Goal: Find specific page/section: Find specific page/section

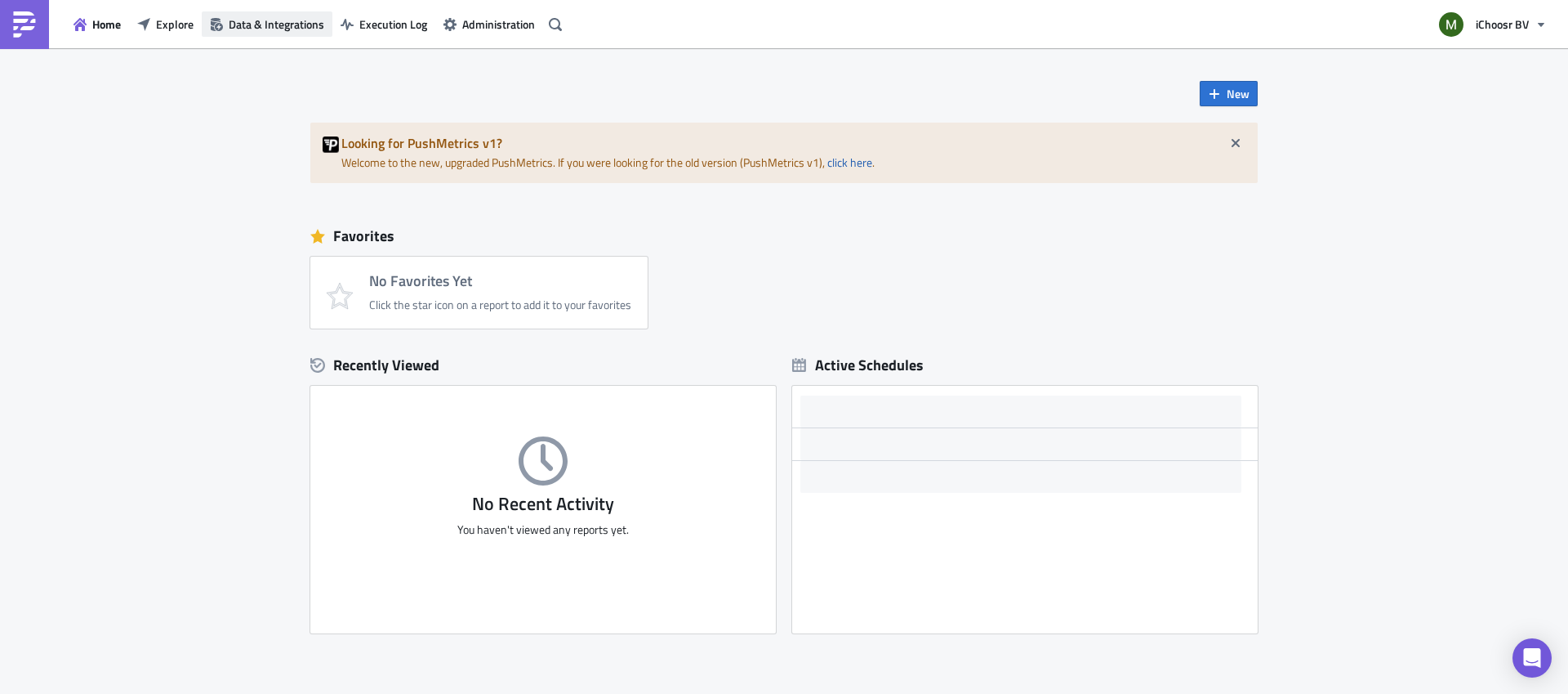
click at [272, 21] on span "Data & Integrations" at bounding box center [277, 24] width 96 height 18
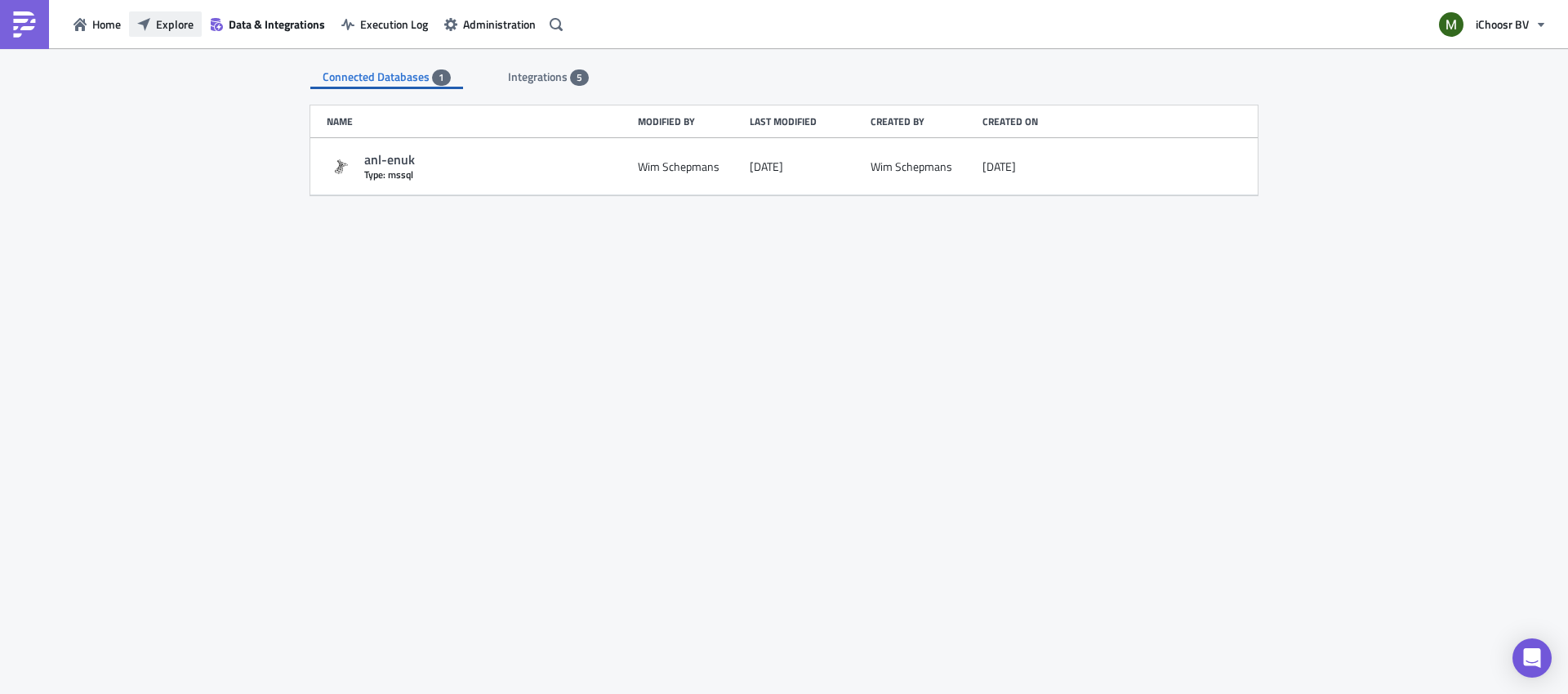
click at [159, 26] on span "Explore" at bounding box center [174, 24] width 37 height 18
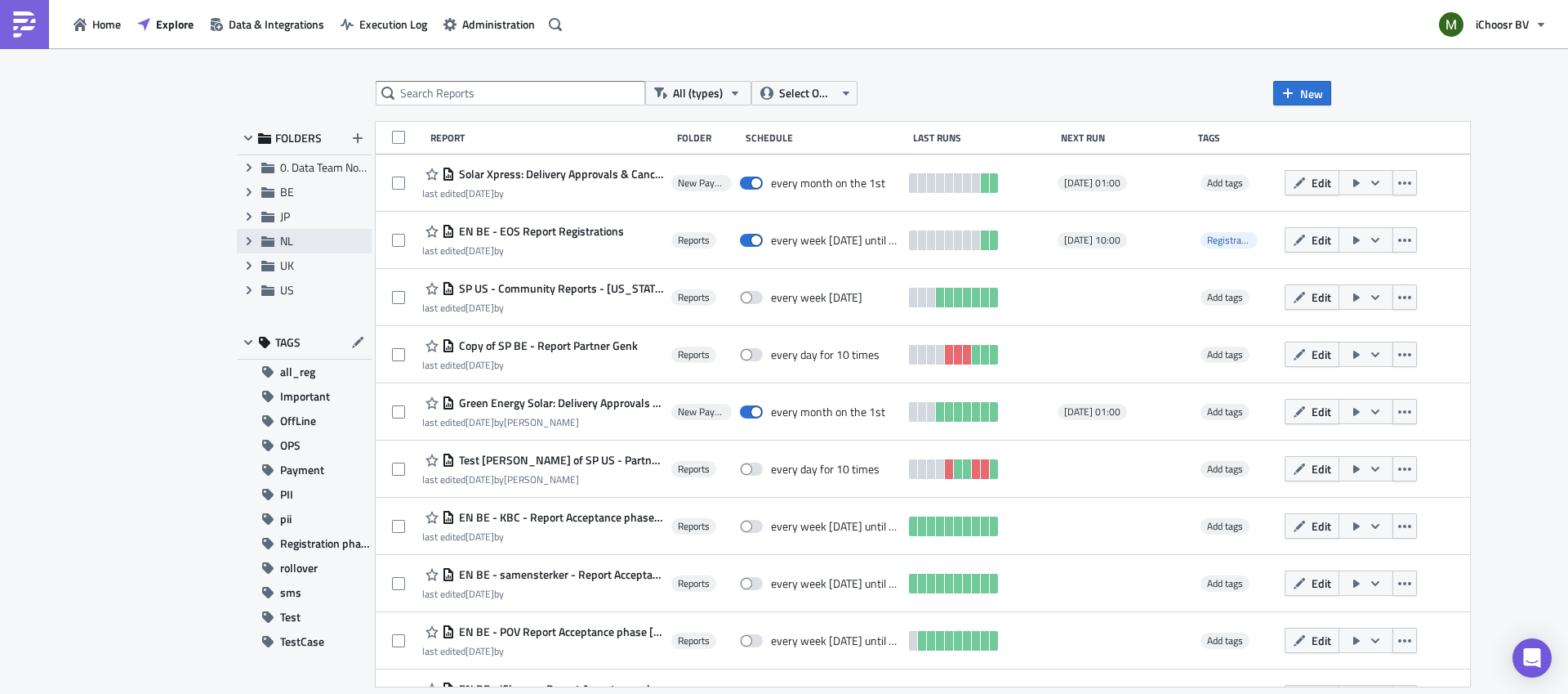
click at [283, 245] on span "NL" at bounding box center [286, 241] width 13 height 18
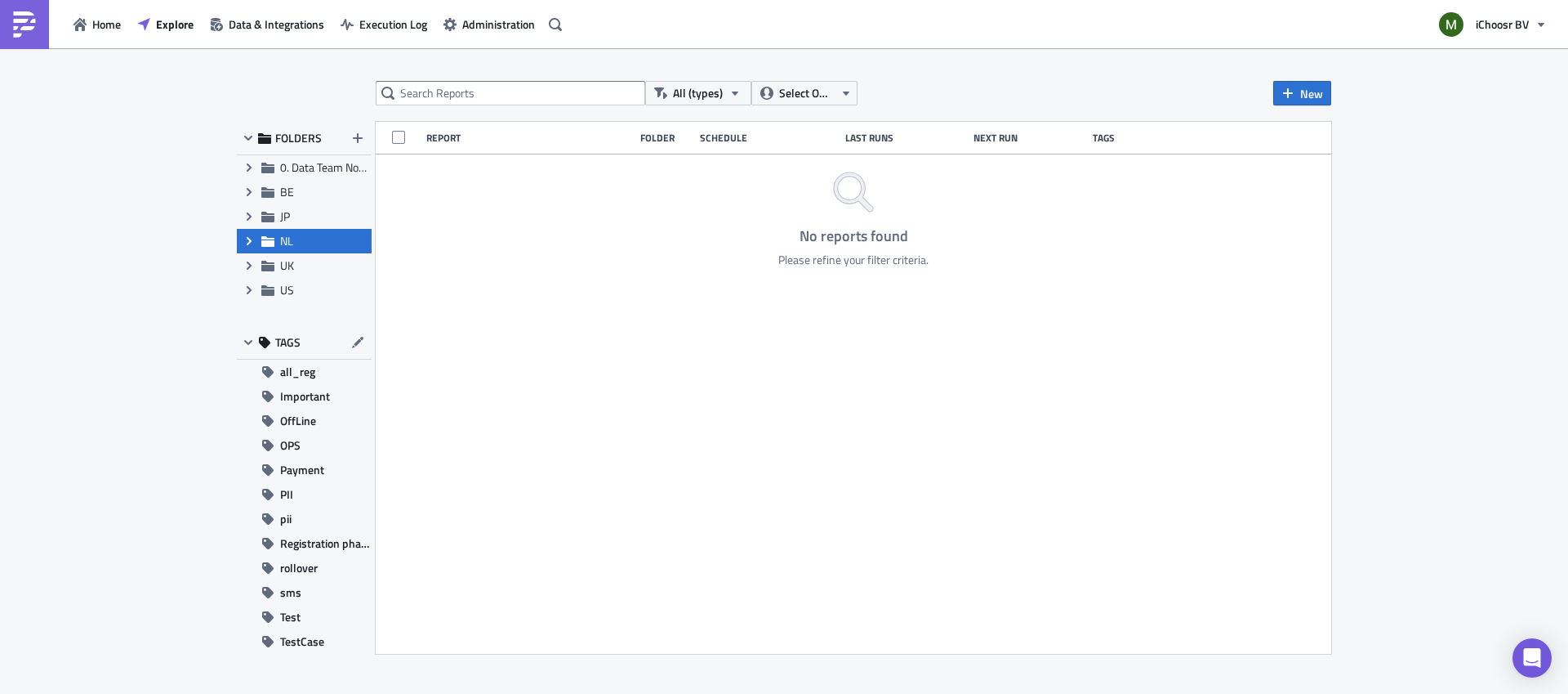
click at [244, 240] on icon "Expand group" at bounding box center [248, 241] width 13 height 13
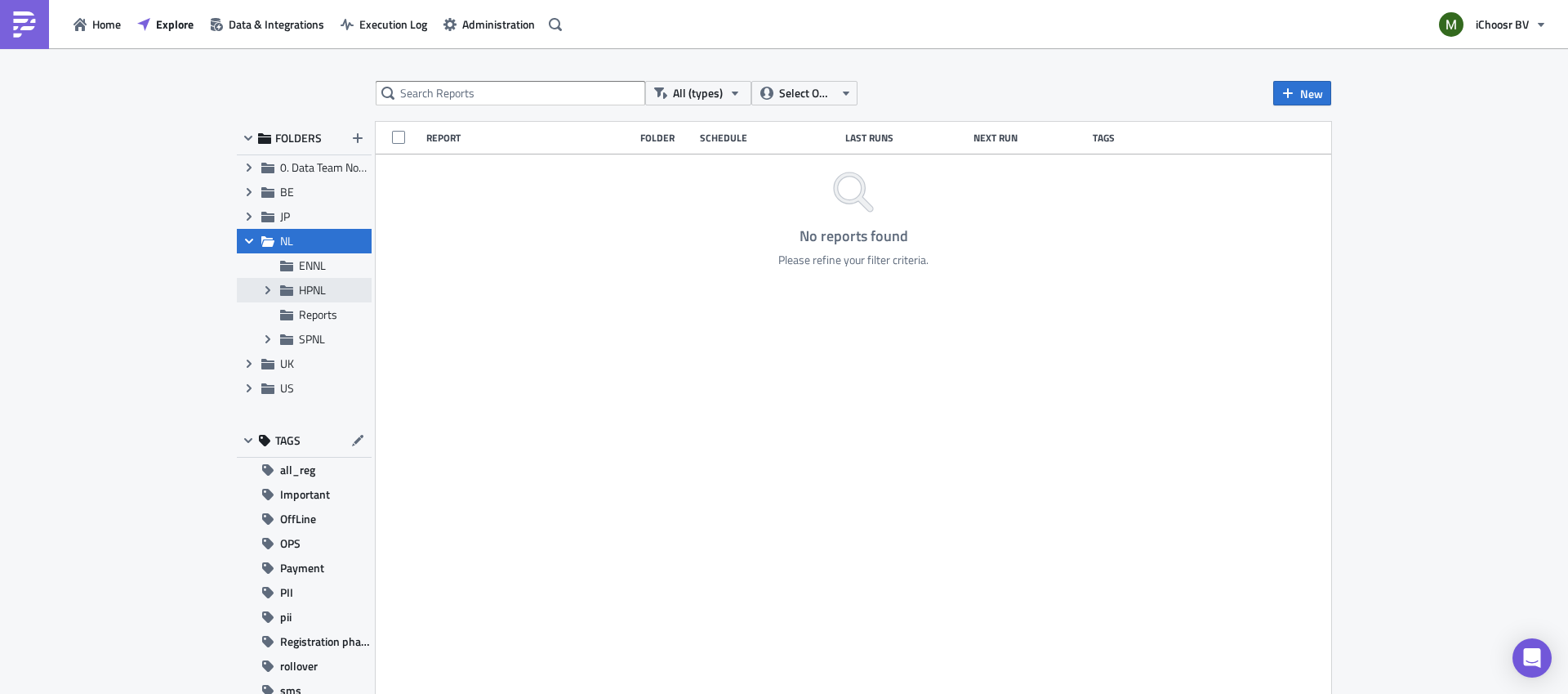
click at [309, 287] on span "HPNL" at bounding box center [313, 290] width 27 height 18
click at [271, 290] on icon "Expand group" at bounding box center [267, 290] width 13 height 13
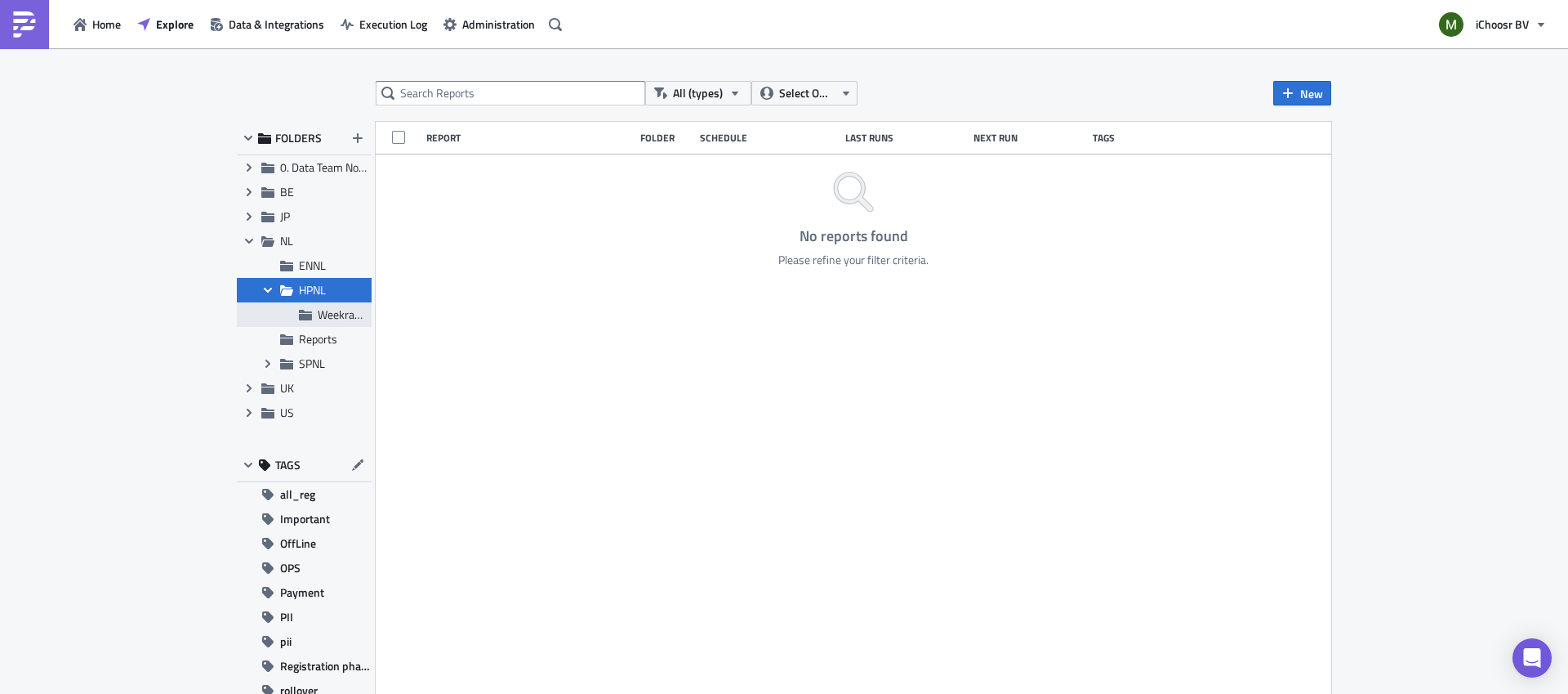
click at [354, 313] on span "Weekrapportages Leveranciers" at bounding box center [392, 314] width 150 height 18
click at [319, 338] on span "Reports" at bounding box center [318, 337] width 38 height 18
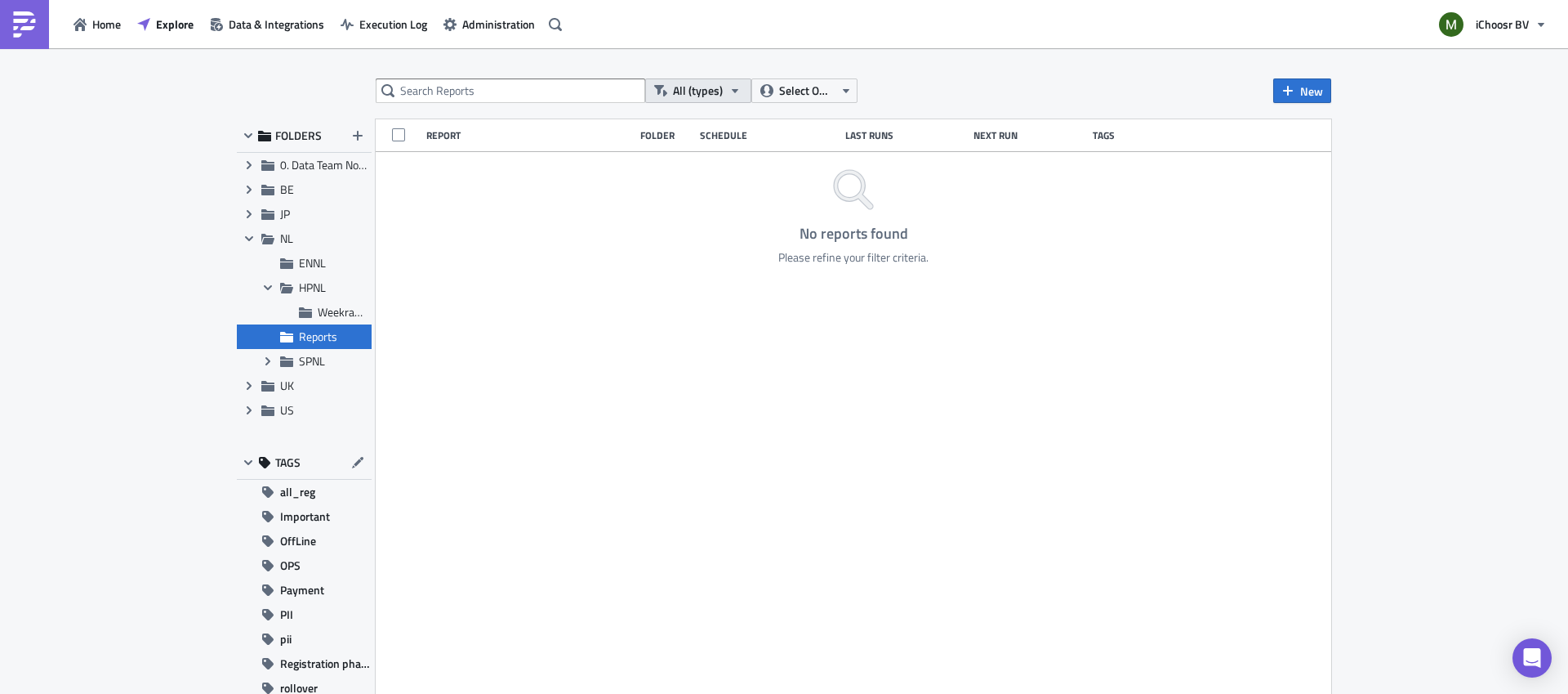
click at [680, 82] on span "All (types)" at bounding box center [697, 90] width 50 height 18
click at [146, 196] on div "All (types) Select Owner New FOLDERS Expand group 0. Data Team Notebooks & Repo…" at bounding box center [784, 370] width 1568 height 648
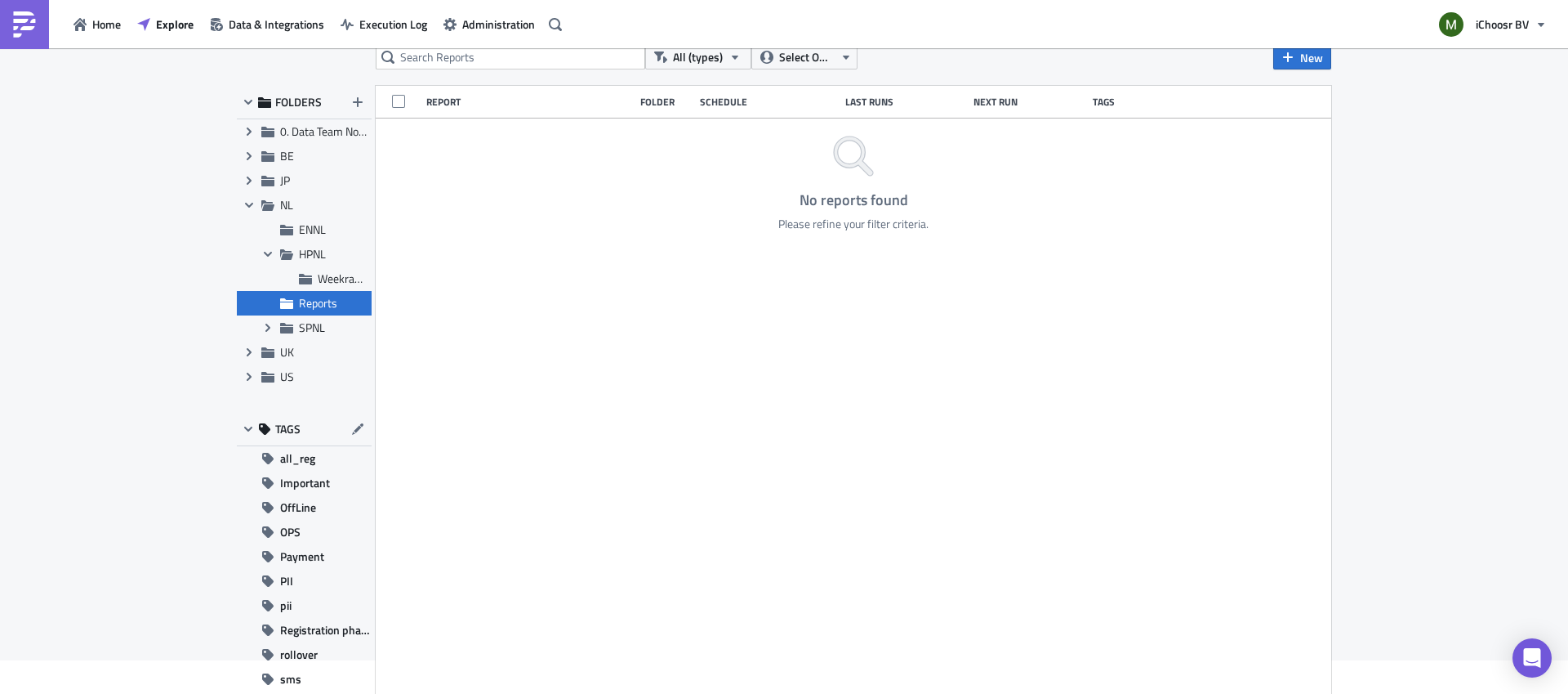
scroll to position [80, 0]
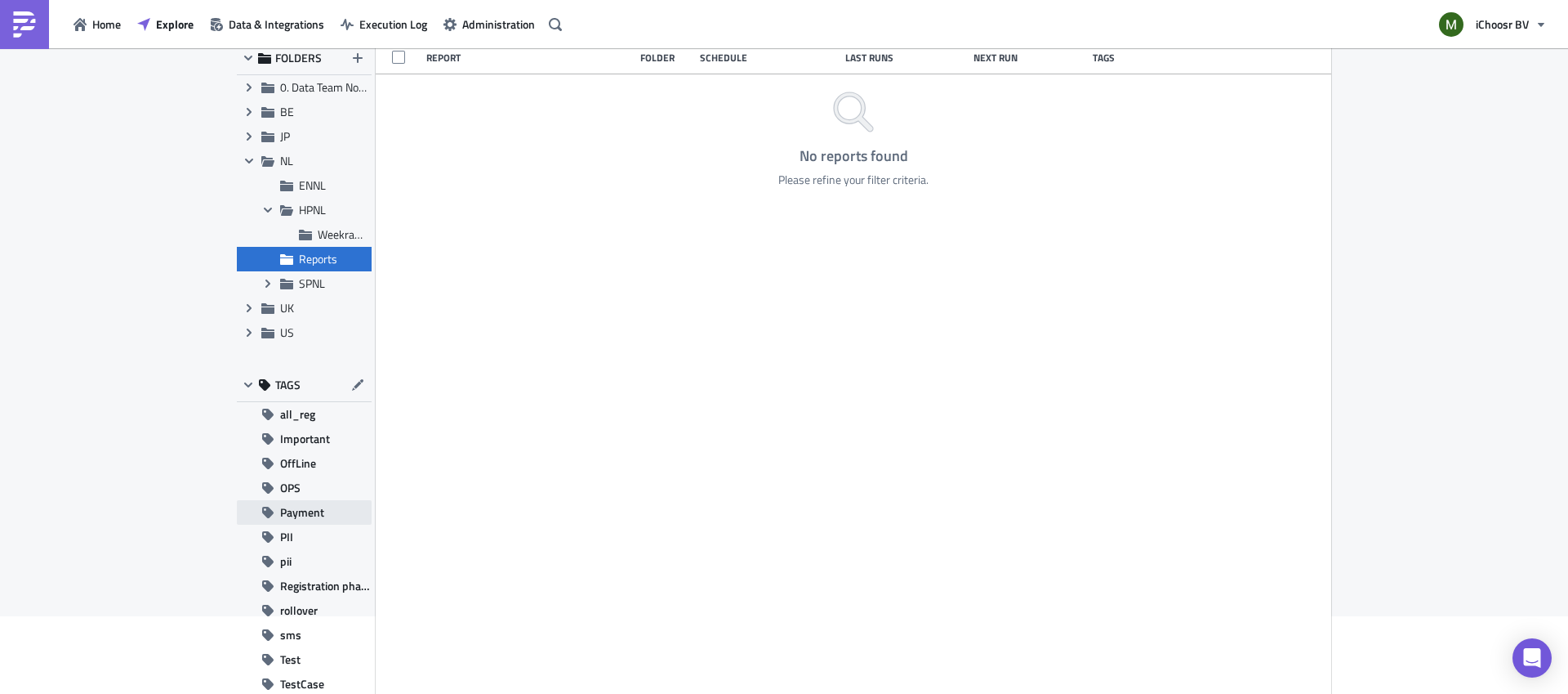
click at [305, 510] on span "Payment" at bounding box center [301, 512] width 44 height 24
